Goal: Task Accomplishment & Management: Use online tool/utility

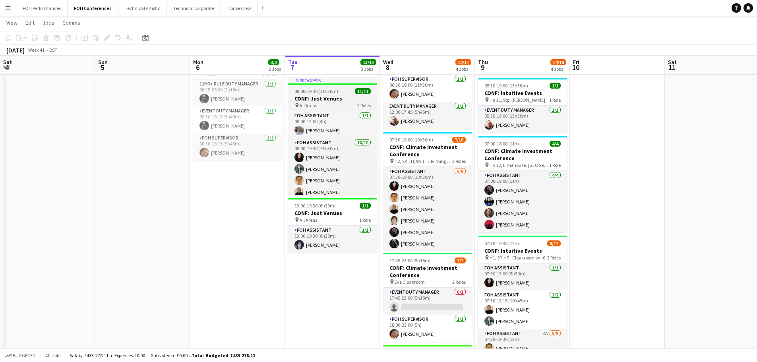
scroll to position [0, 190]
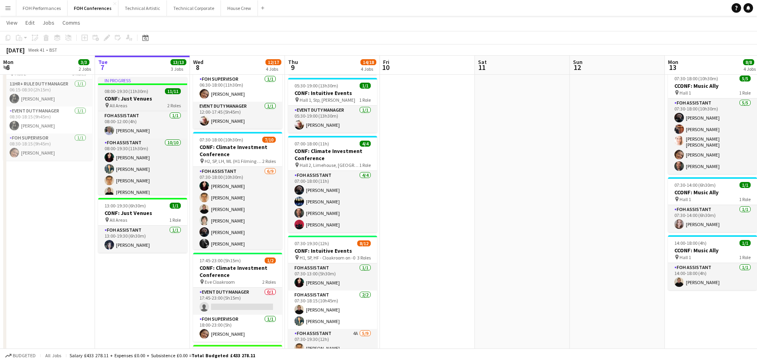
click at [117, 98] on h3 "CONF: Just Venues" at bounding box center [142, 98] width 89 height 7
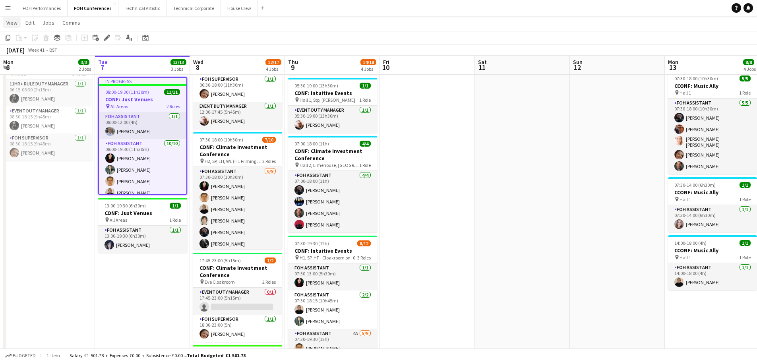
click at [10, 21] on span "View" at bounding box center [11, 22] width 11 height 7
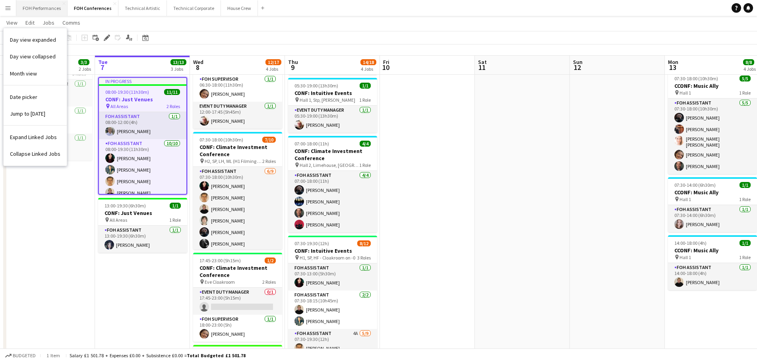
click at [16, 11] on button "FOH Performances Close" at bounding box center [41, 7] width 51 height 15
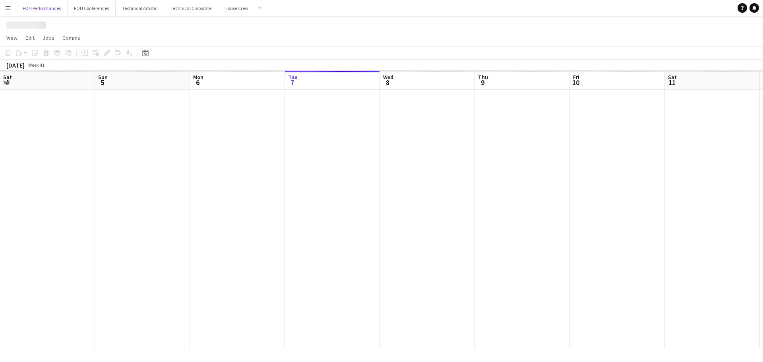
scroll to position [0, 190]
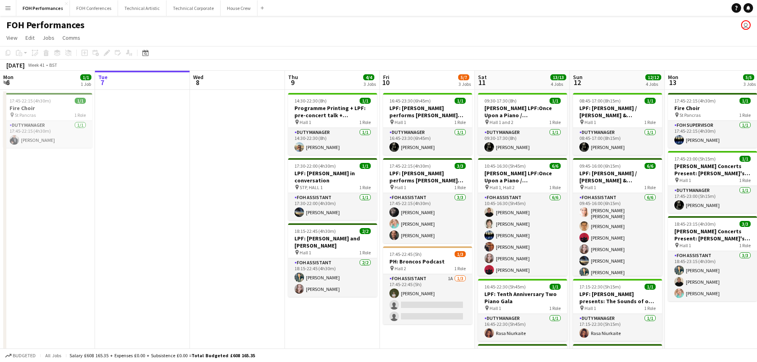
click at [10, 8] on app-icon "Menu" at bounding box center [8, 8] width 6 height 6
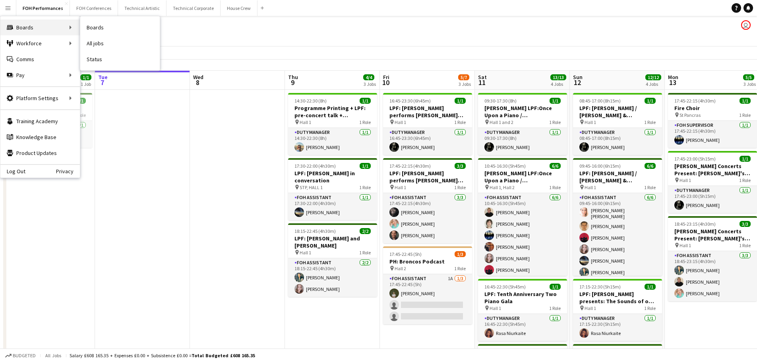
click at [32, 26] on div "Boards Boards" at bounding box center [39, 27] width 79 height 16
click at [61, 29] on div "Boards Boards" at bounding box center [39, 27] width 79 height 16
click at [74, 25] on div "Boards Boards" at bounding box center [39, 27] width 79 height 16
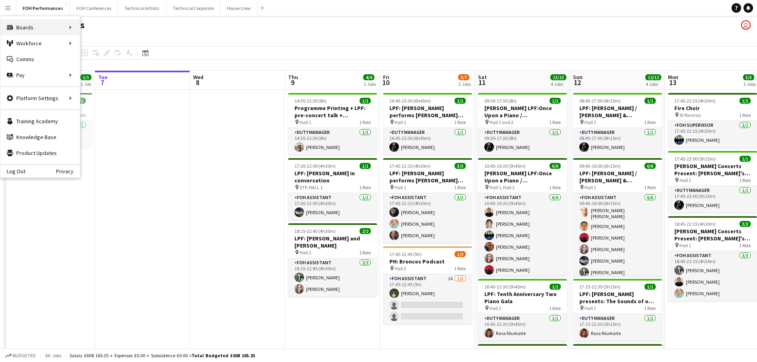
click at [59, 29] on div "Boards Boards" at bounding box center [39, 27] width 79 height 16
click at [27, 30] on div "Boards Boards" at bounding box center [39, 27] width 79 height 16
click at [100, 58] on link "Status" at bounding box center [119, 59] width 79 height 16
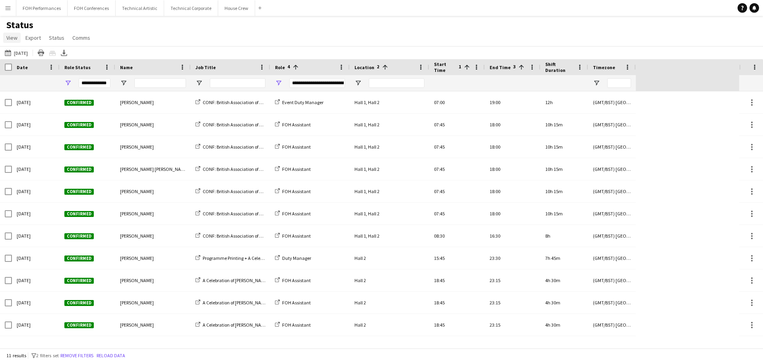
click at [12, 41] on link "View" at bounding box center [11, 38] width 17 height 10
click at [29, 99] on span "Customise filters" at bounding box center [30, 95] width 41 height 7
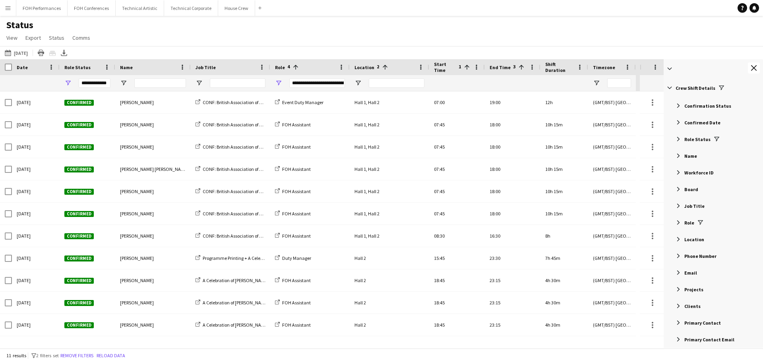
click at [677, 222] on span "Filter List 60 Filters" at bounding box center [678, 222] width 7 height 7
click at [67, 53] on icon "Export XLSX" at bounding box center [64, 53] width 6 height 6
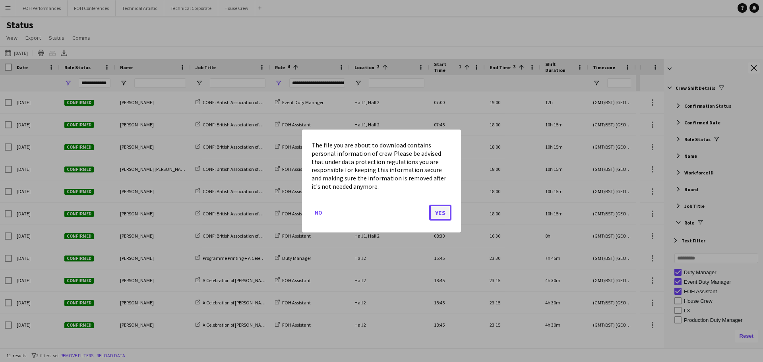
click at [447, 215] on button "Yes" at bounding box center [440, 213] width 22 height 16
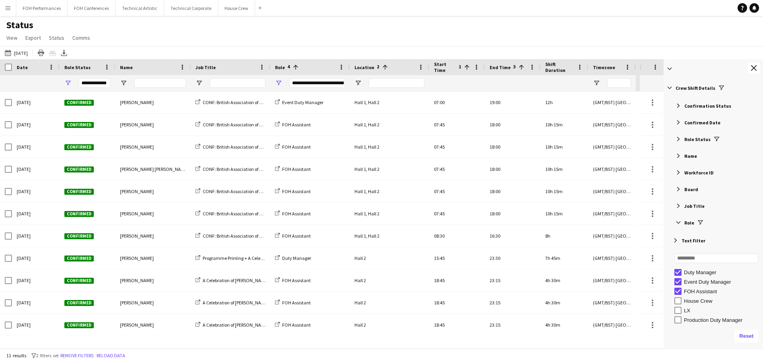
drag, startPoint x: 104, startPoint y: 47, endPoint x: 80, endPoint y: 52, distance: 25.1
click at [104, 47] on div "[DATE] to [DATE] [DATE] [DATE] This Week This Month [DATE] Last Week Last Month…" at bounding box center [381, 52] width 763 height 13
click at [26, 54] on button "[DATE] to [DATE] [DATE]" at bounding box center [16, 53] width 26 height 10
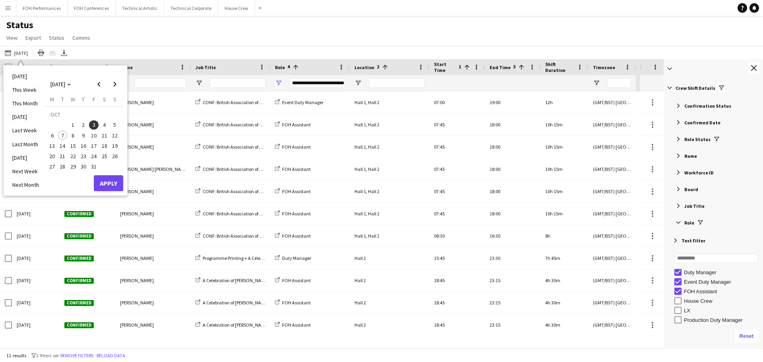
click at [63, 135] on span "7" at bounding box center [63, 136] width 10 height 10
click at [112, 184] on button "Apply" at bounding box center [108, 183] width 29 height 16
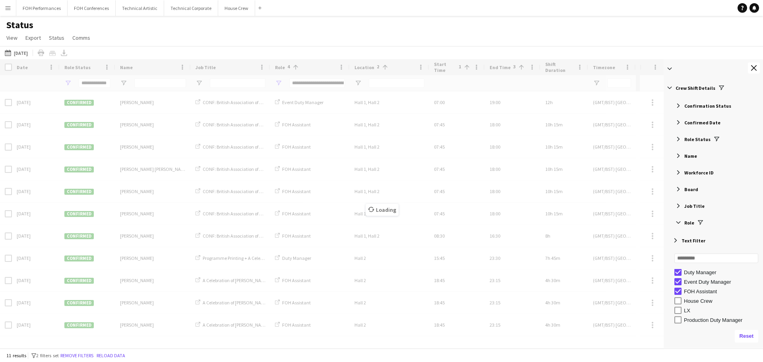
type input "**********"
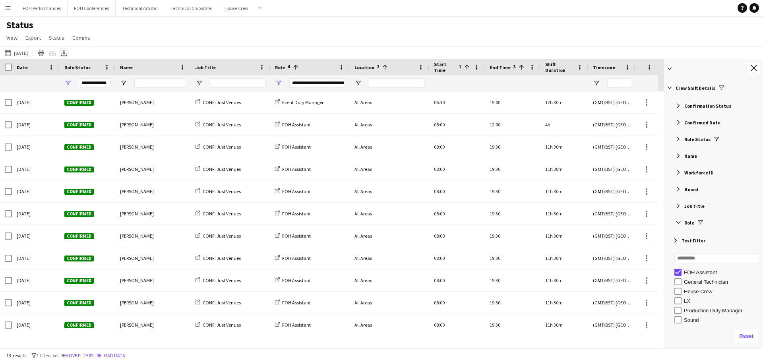
click at [66, 53] on icon "Export XLSX" at bounding box center [64, 53] width 6 height 6
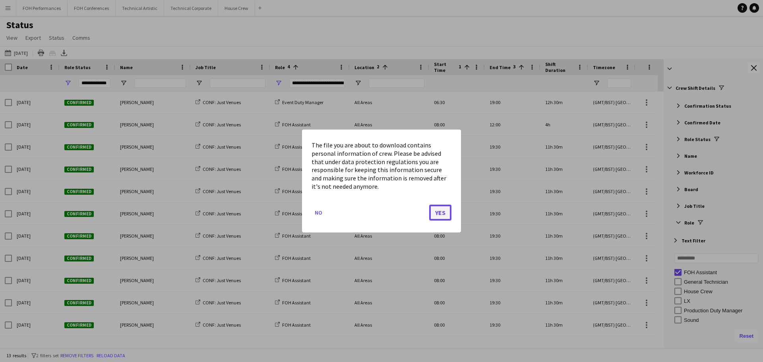
click at [435, 212] on button "Yes" at bounding box center [440, 213] width 22 height 16
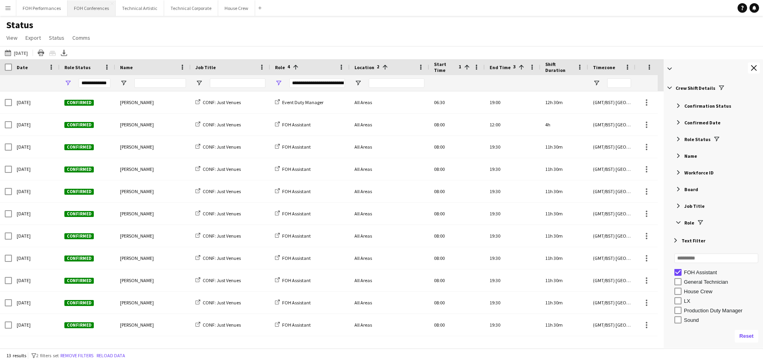
click at [79, 13] on button "FOH Conferences Close" at bounding box center [92, 7] width 48 height 15
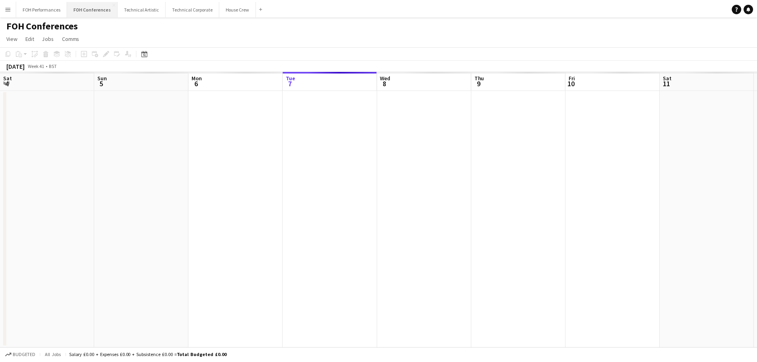
scroll to position [0, 190]
